Goal: Information Seeking & Learning: Find specific fact

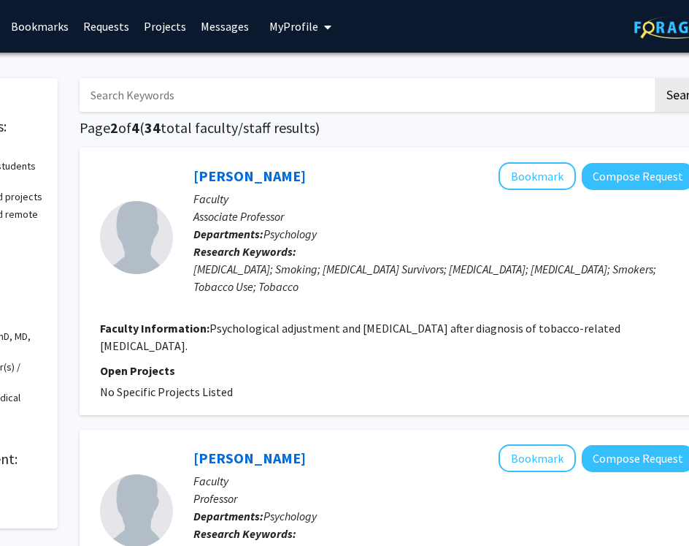
scroll to position [0, 156]
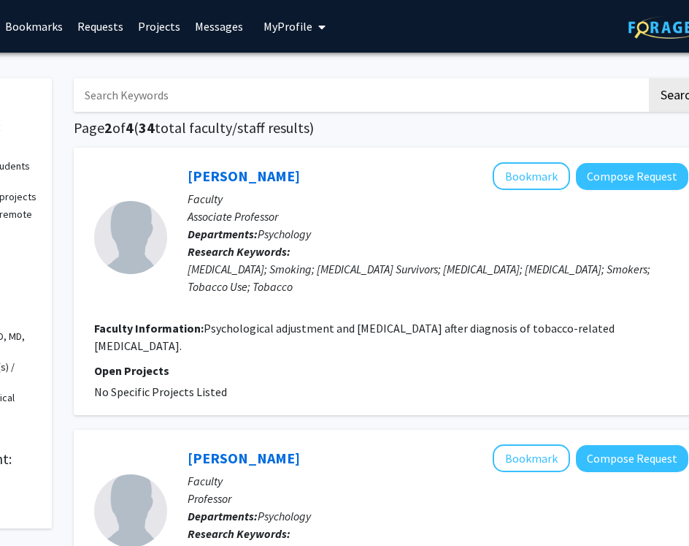
click at [291, 102] on input "Search Keywords" at bounding box center [360, 95] width 573 height 34
type input "[PERSON_NAME]"
click at [649, 78] on button "Search" at bounding box center [679, 95] width 60 height 34
checkbox input "false"
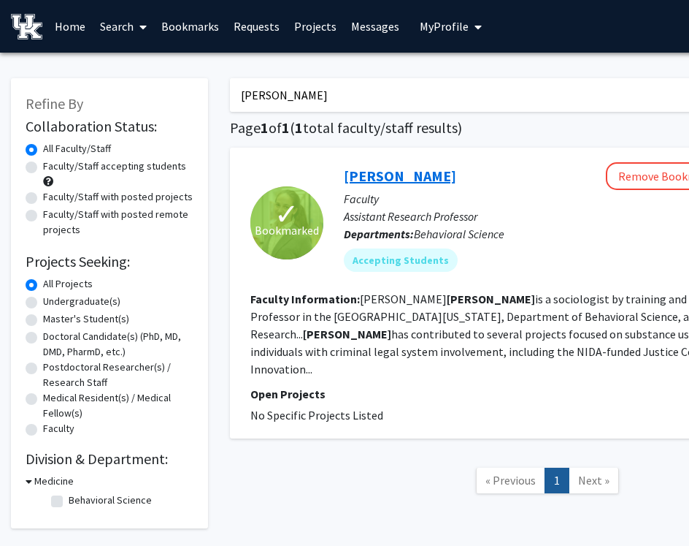
click at [405, 177] on link "[PERSON_NAME]" at bounding box center [400, 176] width 112 height 18
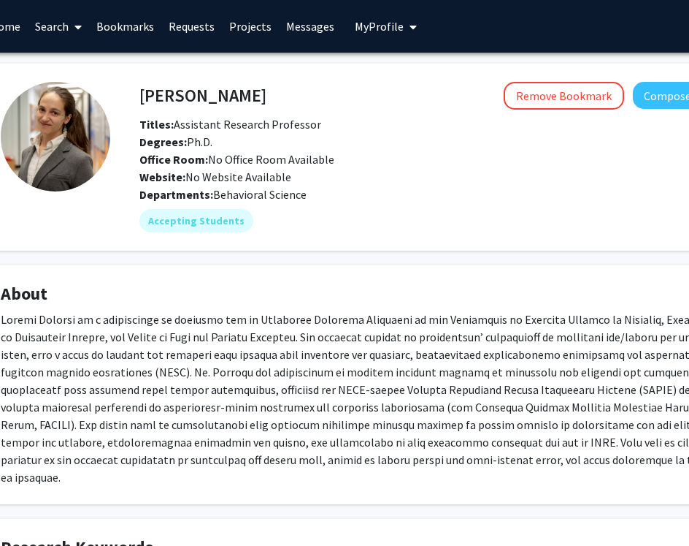
scroll to position [0, 75]
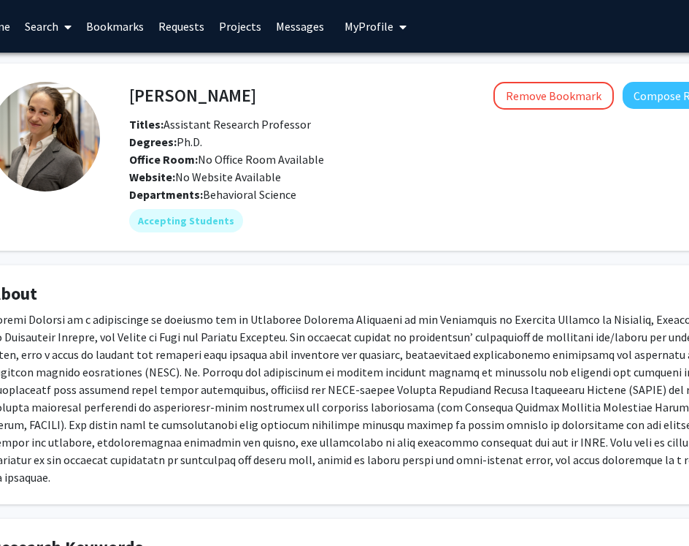
click at [392, 237] on fg-card "[PERSON_NAME] Remove Bookmark Compose Request Titles: Assistant Research Profes…" at bounding box center [362, 157] width 781 height 187
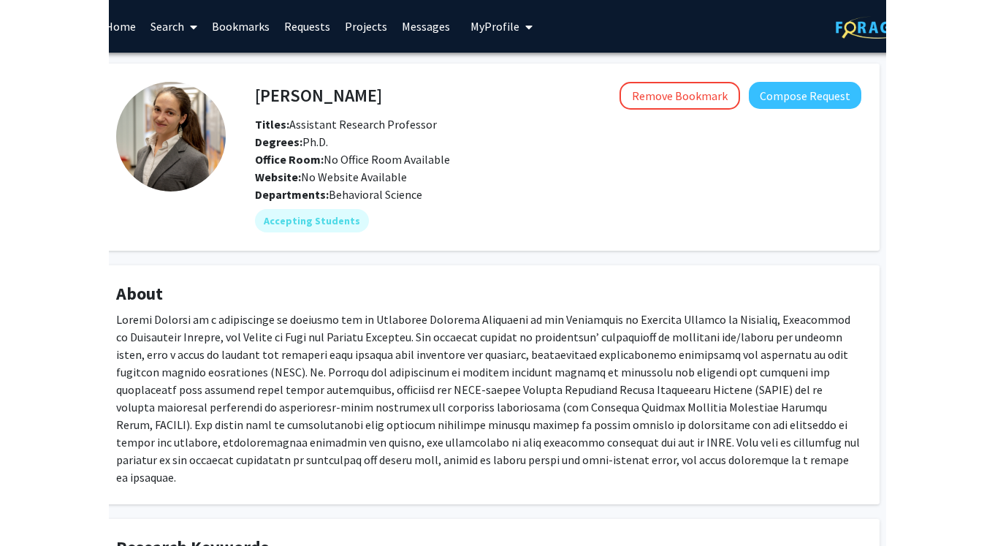
scroll to position [0, 0]
